Goal: Use online tool/utility

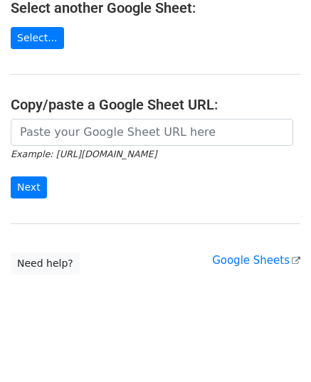
scroll to position [181, 0]
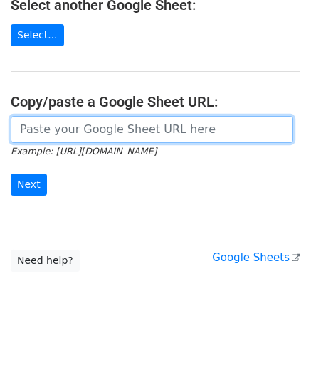
click at [119, 125] on input "url" at bounding box center [152, 129] width 283 height 27
paste input "[URL][DOMAIN_NAME]"
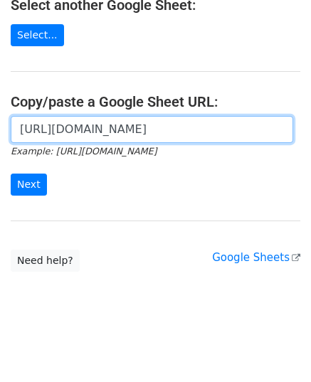
scroll to position [0, 339]
type input "[URL][DOMAIN_NAME]"
click at [11, 174] on input "Next" at bounding box center [29, 185] width 36 height 22
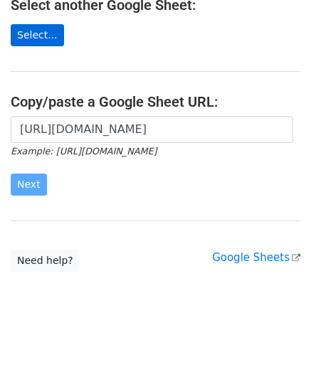
scroll to position [0, 0]
